Goal: Check status: Check status

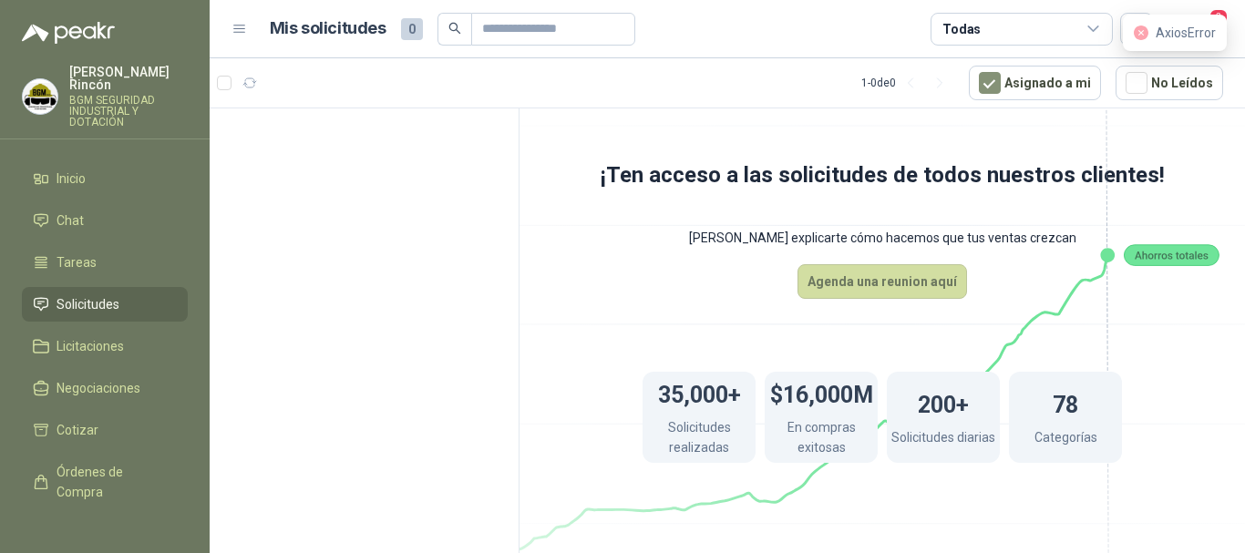
click at [88, 304] on link "Solicitudes" at bounding box center [105, 304] width 166 height 35
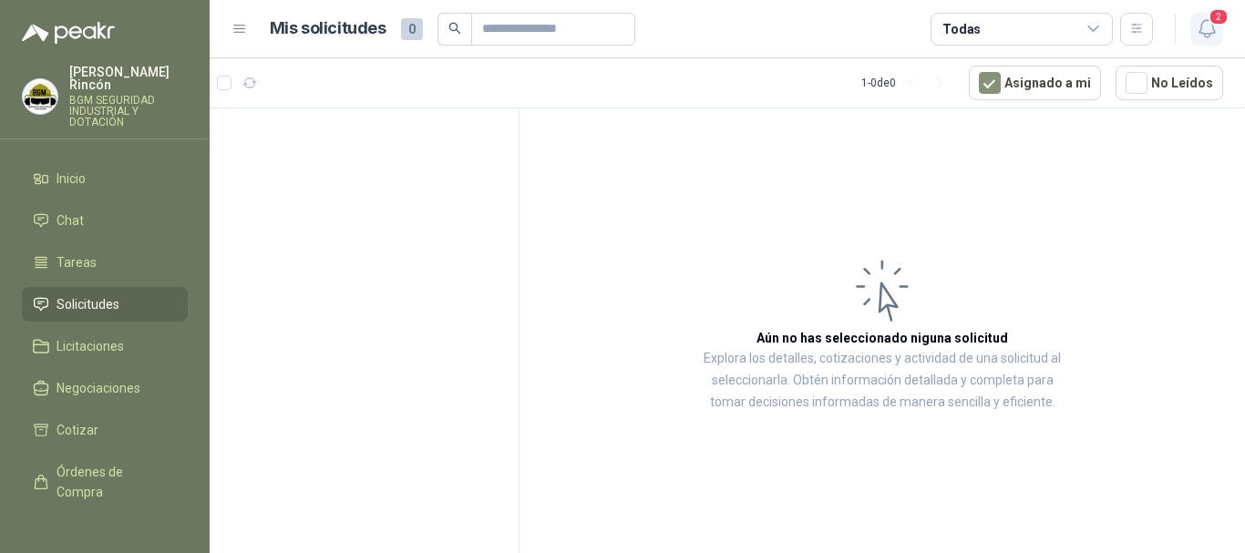
click at [1217, 35] on icon "button" at bounding box center [1207, 28] width 23 height 23
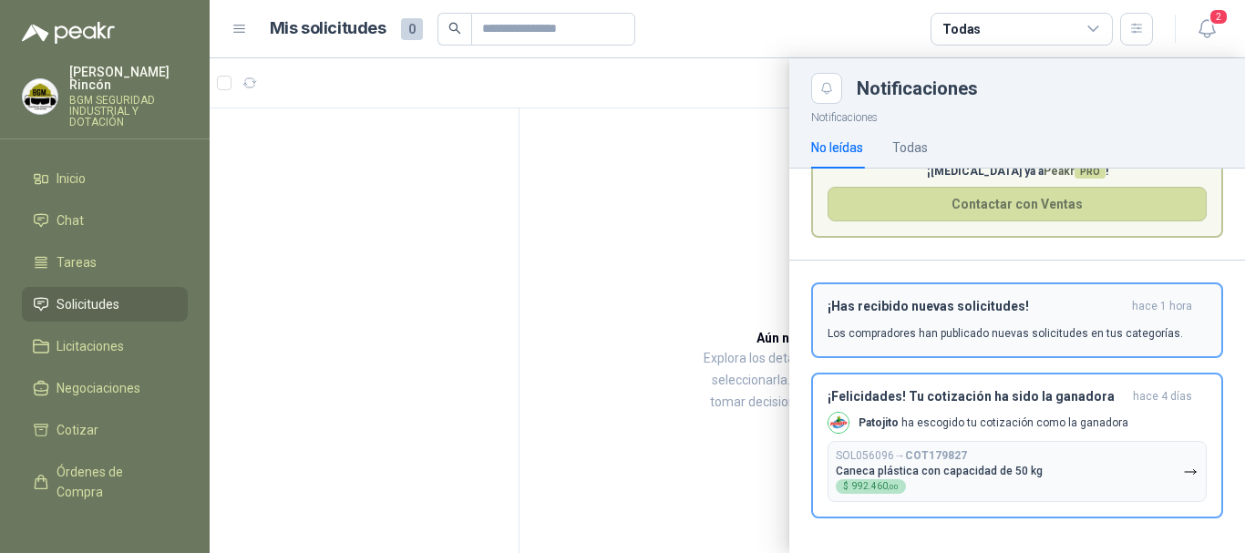
scroll to position [110, 0]
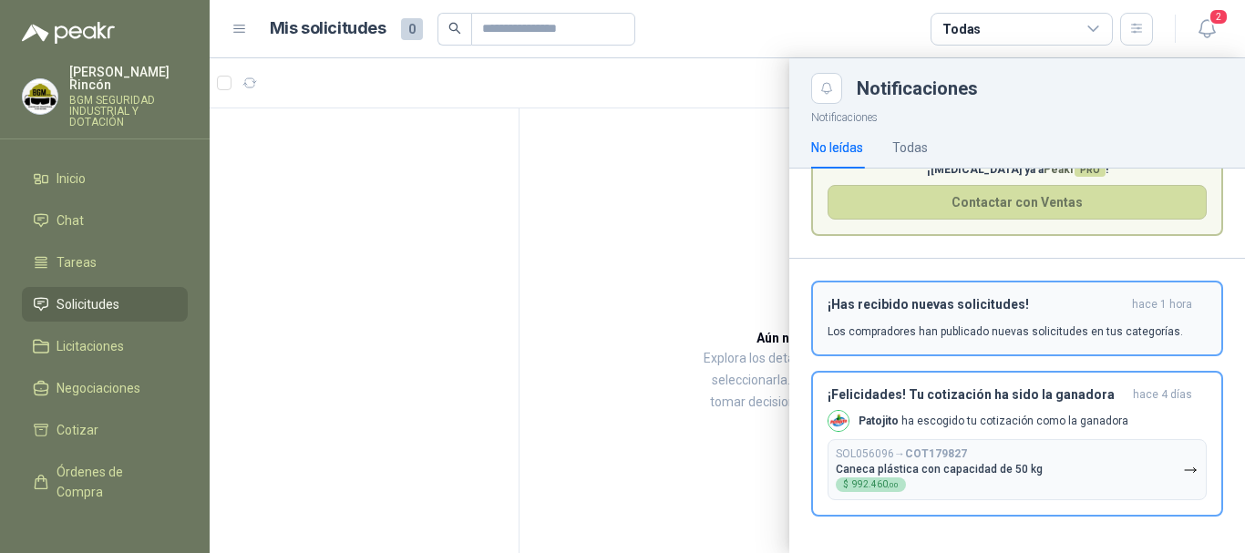
click at [1080, 314] on div "¡Has recibido nuevas solicitudes! hace 1 hora Los compradores han publicado nue…" at bounding box center [1017, 318] width 379 height 43
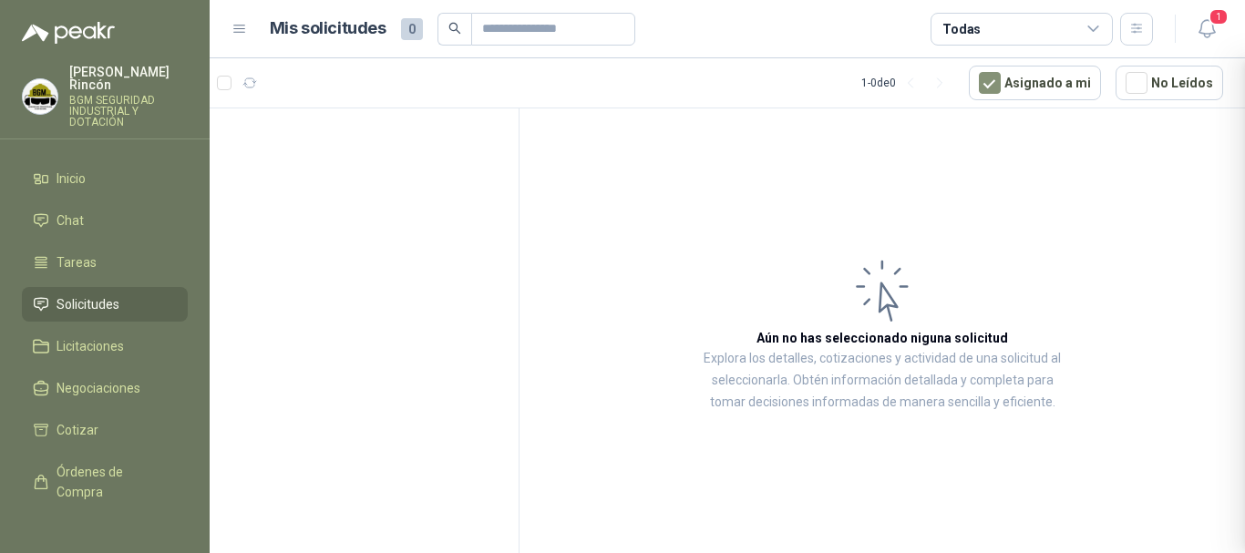
scroll to position [21, 0]
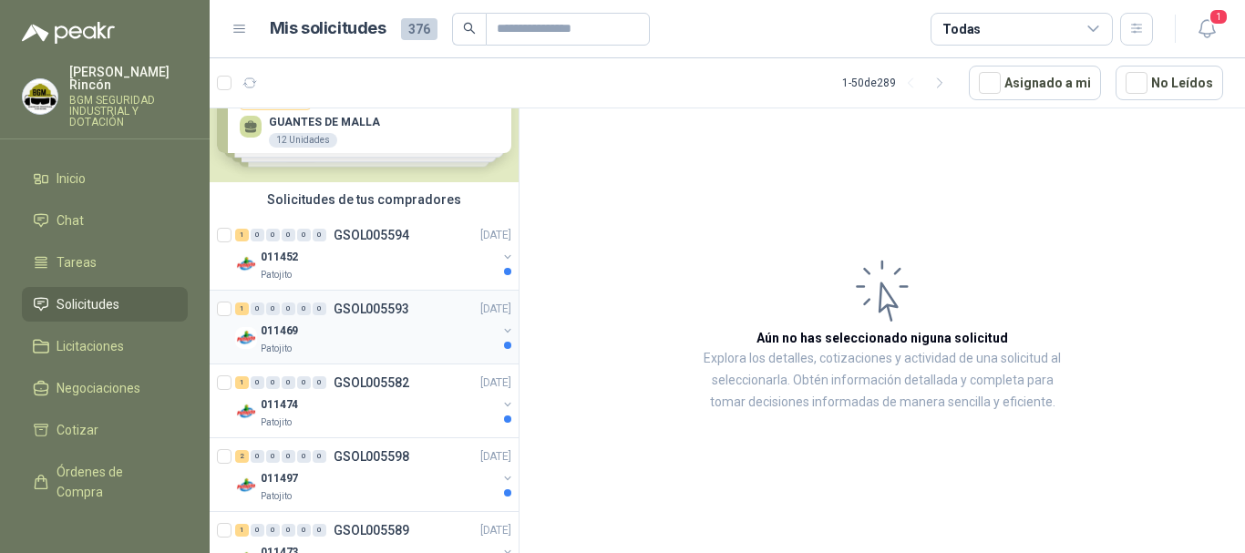
scroll to position [91, 0]
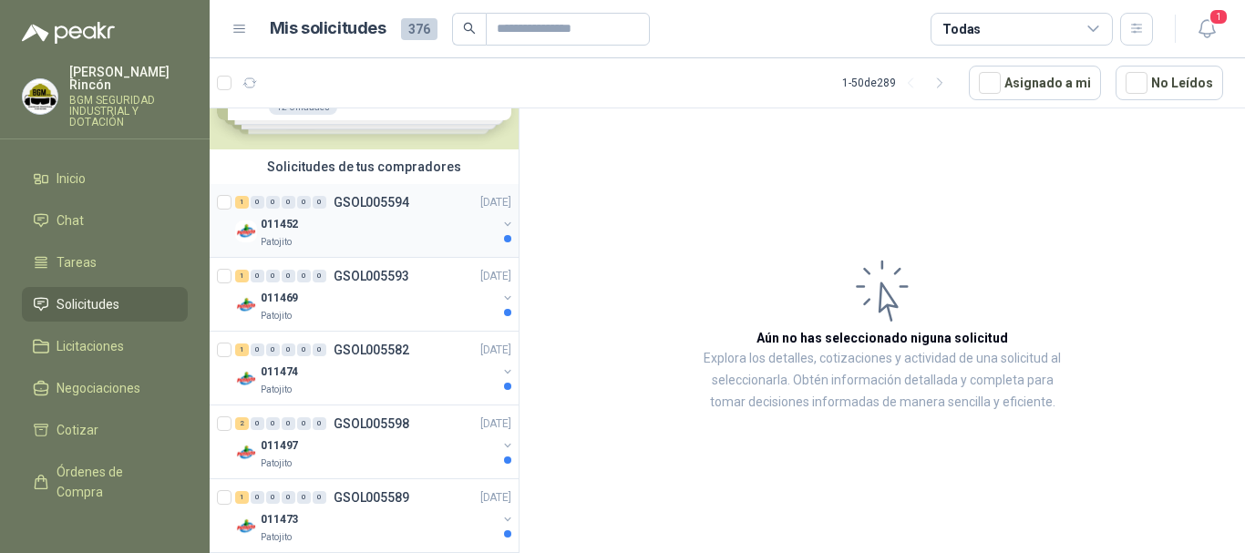
click at [389, 205] on p "GSOL005594" at bounding box center [372, 202] width 76 height 13
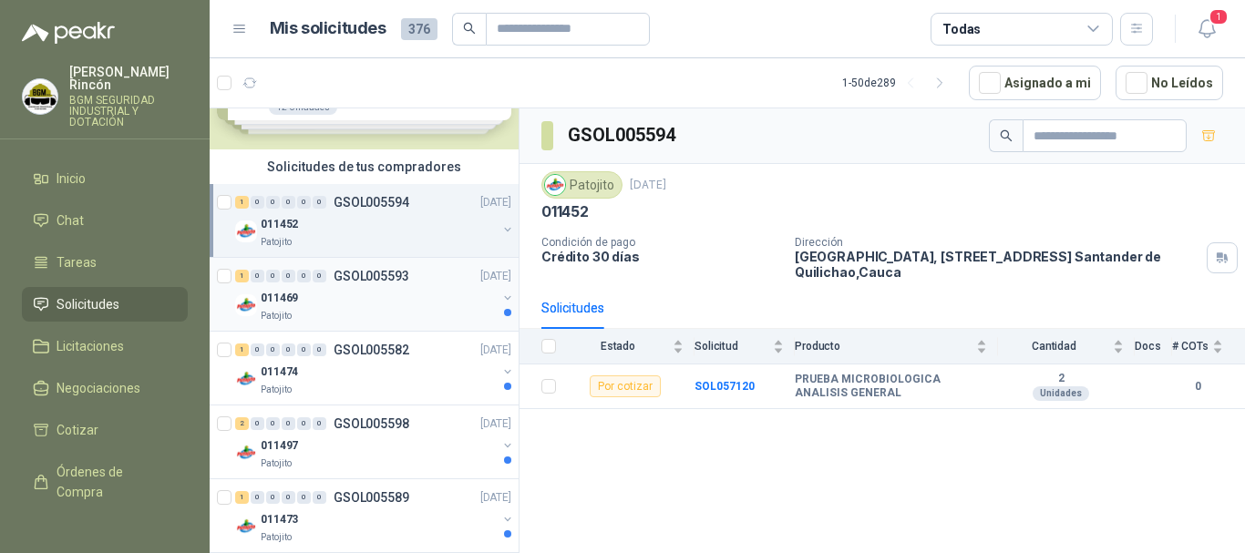
click at [447, 283] on div "1 0 0 0 0 0 GSOL005593 [DATE]" at bounding box center [375, 276] width 280 height 22
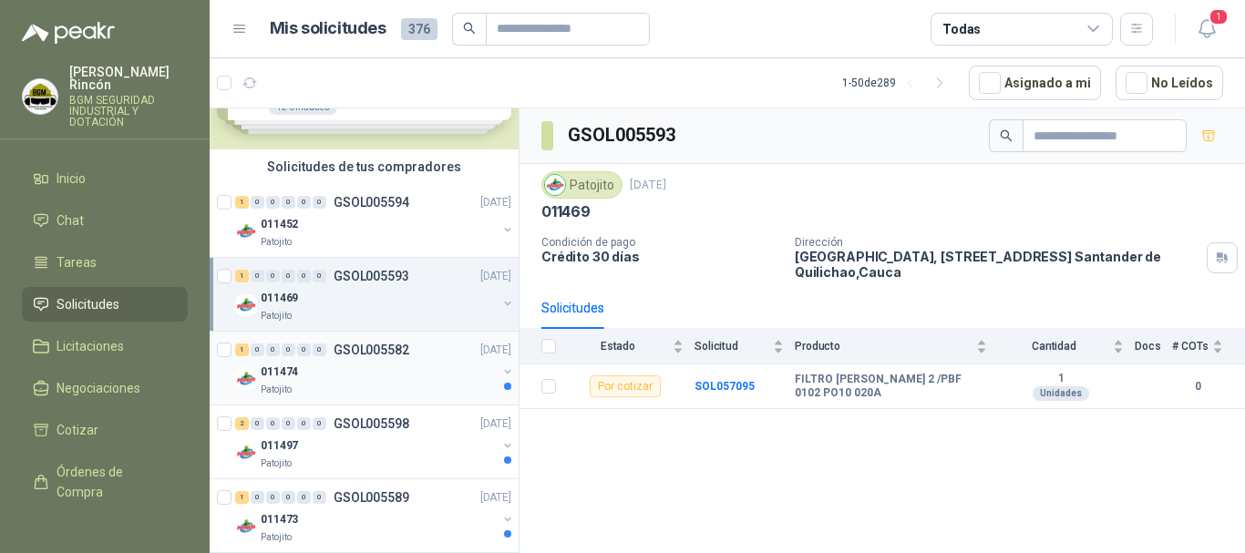
click at [425, 375] on div "011474" at bounding box center [379, 372] width 236 height 22
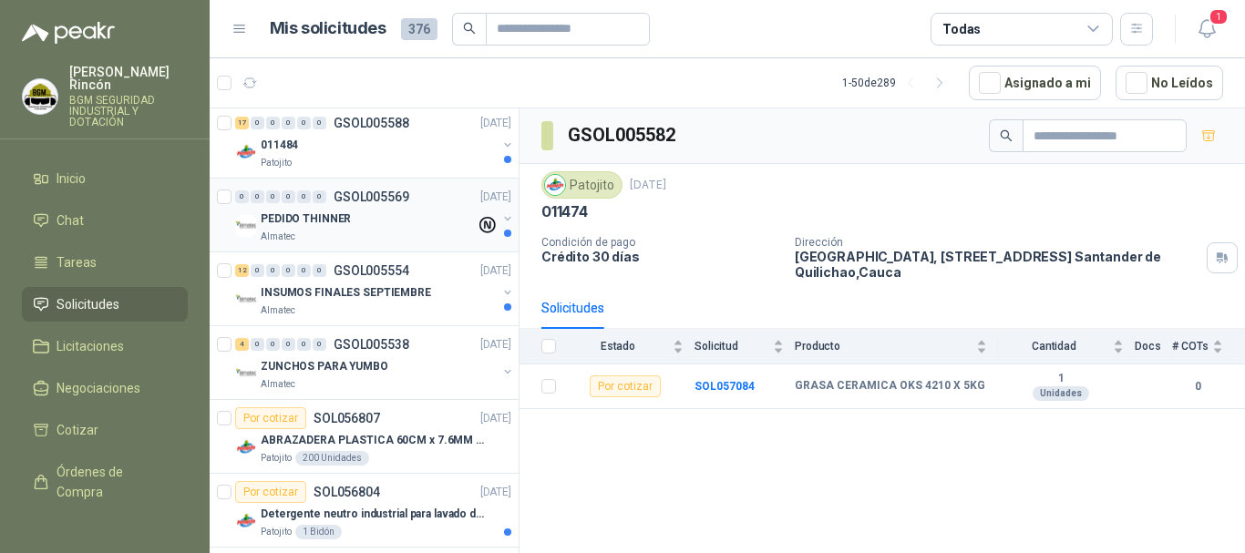
scroll to position [547, 0]
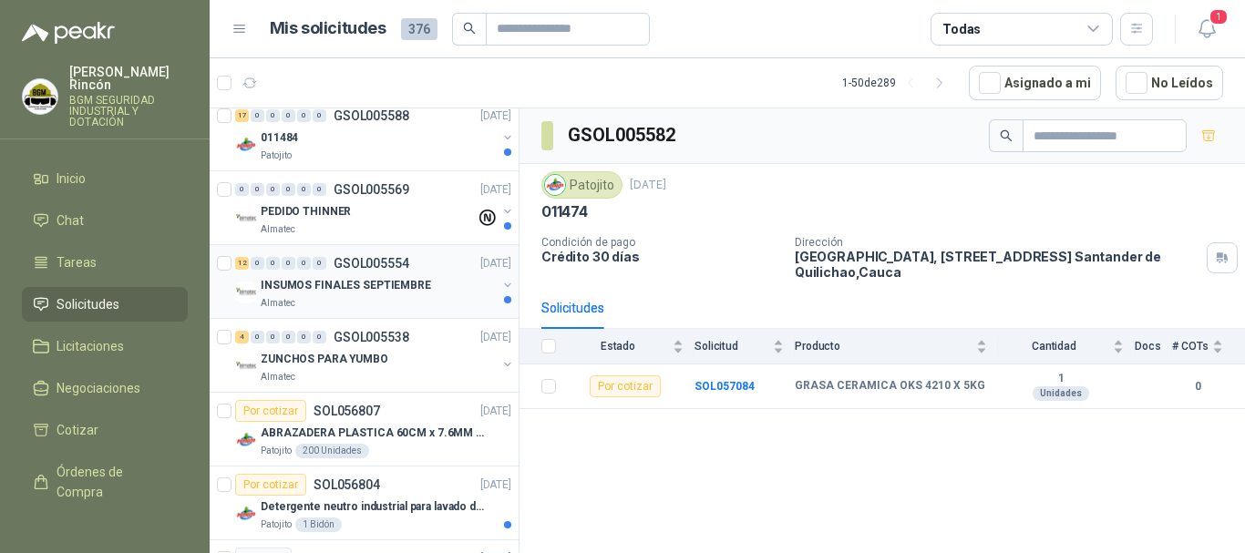
click at [443, 289] on div "INSUMOS FINALES SEPTIEMBRE" at bounding box center [379, 285] width 236 height 22
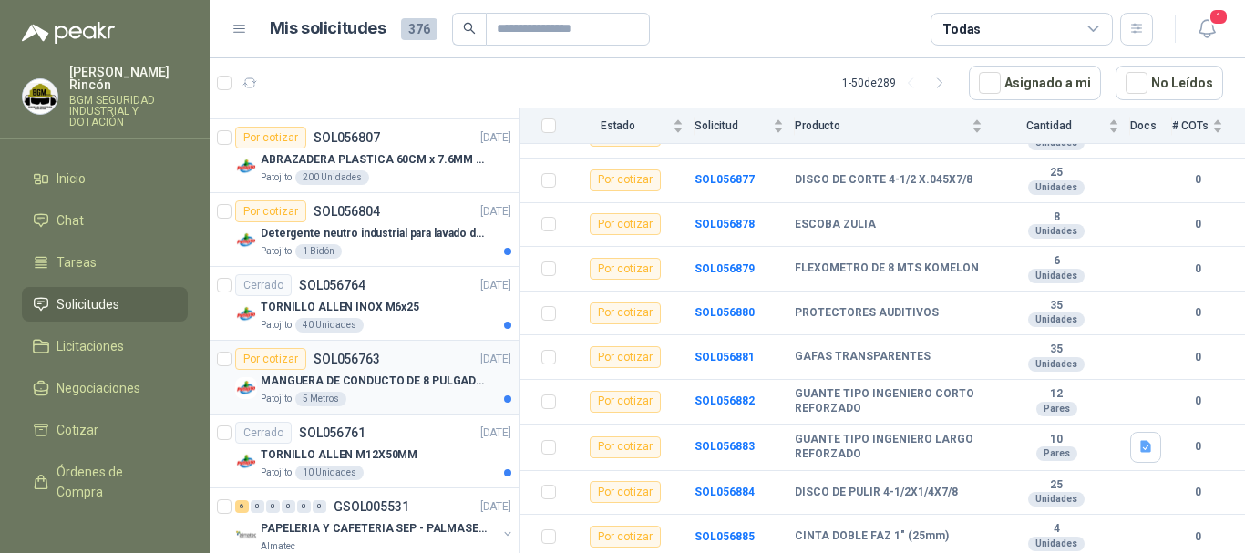
scroll to position [1003, 0]
